Goal: Task Accomplishment & Management: Complete application form

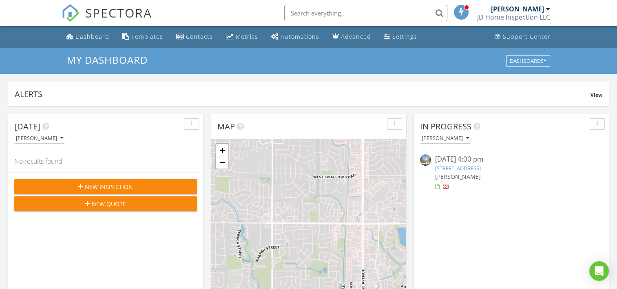
click at [115, 182] on span "New Inspection" at bounding box center [109, 186] width 48 height 9
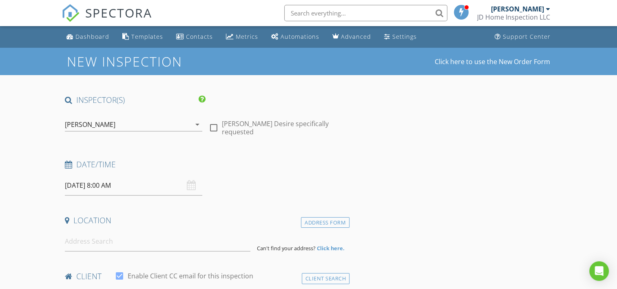
click at [193, 188] on div "08/29/2025 8:00 AM" at bounding box center [133, 185] width 137 height 20
click at [68, 166] on icon at bounding box center [68, 165] width 7 height 8
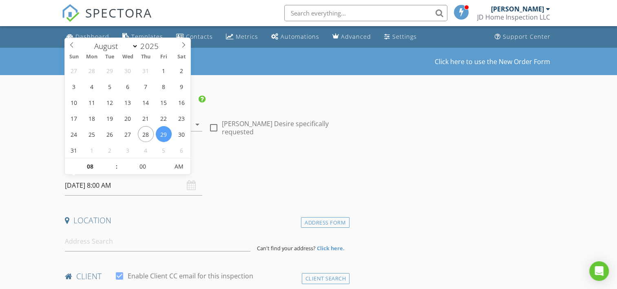
click at [100, 184] on input "08/29/2025 8:00 AM" at bounding box center [133, 185] width 137 height 20
select select "8"
type input "09/03/2025 8:00 AM"
type input "09"
type input "09/03/2025 9:00 AM"
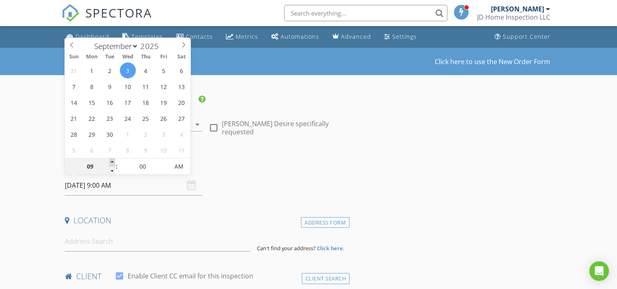
click at [112, 161] on span at bounding box center [112, 162] width 6 height 8
type input "10"
type input "09/03/2025 10:00 AM"
click at [112, 161] on span at bounding box center [112, 162] width 6 height 8
type input "11"
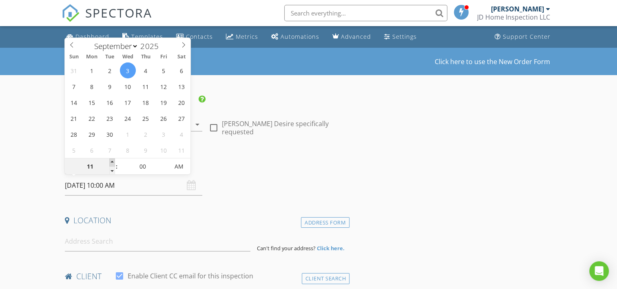
type input "09/03/2025 11:00 AM"
click at [112, 161] on span at bounding box center [112, 162] width 6 height 8
type input "12"
type input "09/03/2025 12:00 PM"
click at [112, 161] on span at bounding box center [112, 162] width 6 height 8
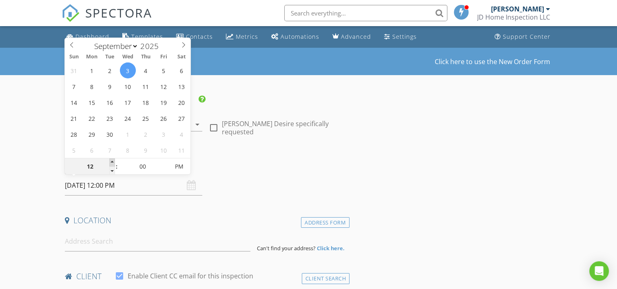
type input "01"
type input "09/03/2025 1:00 PM"
click at [112, 161] on span at bounding box center [112, 162] width 6 height 8
type input "02"
type input "09/03/2025 2:00 PM"
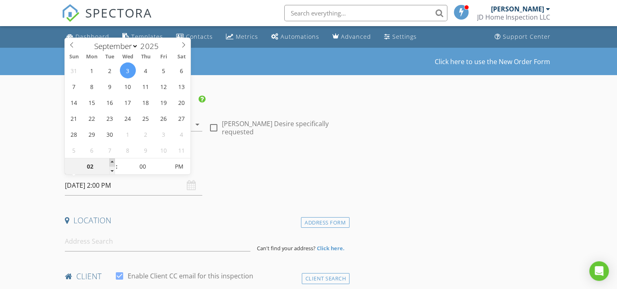
click at [112, 161] on span at bounding box center [112, 162] width 6 height 8
type input "03"
type input "09/03/2025 3:00 PM"
click at [113, 160] on span at bounding box center [112, 162] width 6 height 8
type input "04"
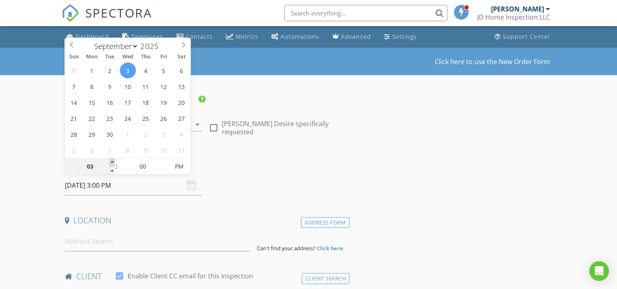
type input "09/03/2025 4:00 PM"
click at [113, 160] on span at bounding box center [112, 162] width 6 height 8
click at [288, 171] on div "Date/Time" at bounding box center [206, 167] width 288 height 16
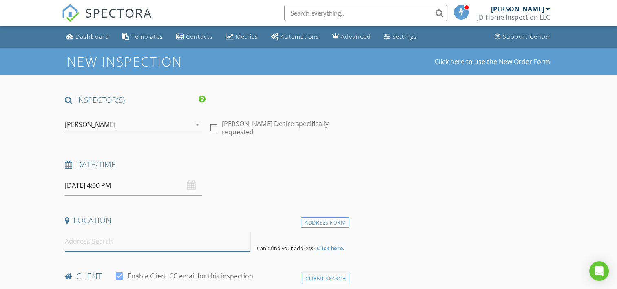
click at [95, 239] on input at bounding box center [158, 241] width 186 height 20
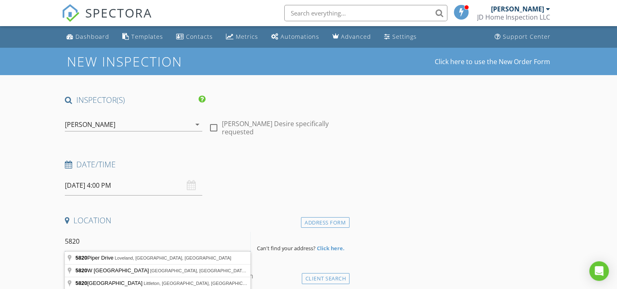
click at [95, 239] on input "5820" at bounding box center [158, 241] width 186 height 20
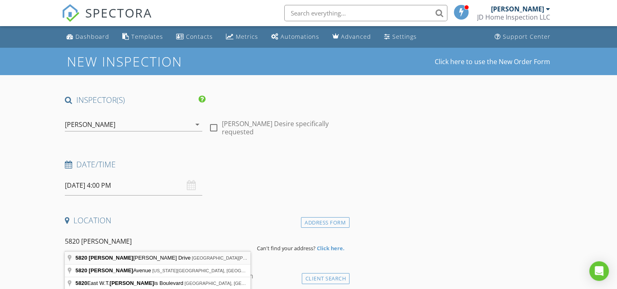
type input "5820 Harrison Drive, Fort Collins, CO, USA"
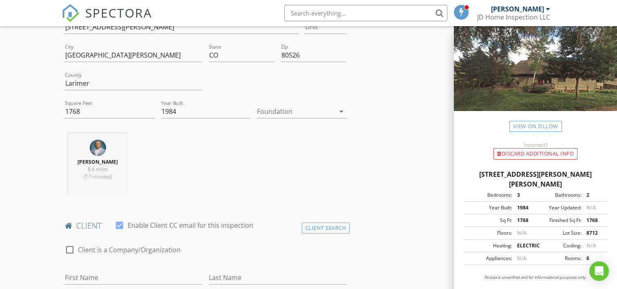
scroll to position [435, 0]
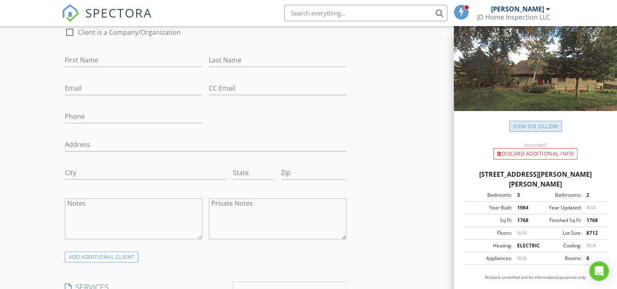
click at [544, 127] on link "View on Zillow" at bounding box center [535, 126] width 53 height 11
click at [121, 63] on input "First Name" at bounding box center [133, 59] width 137 height 13
